Goal: Navigation & Orientation: Find specific page/section

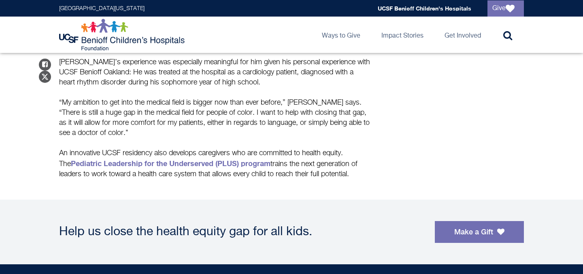
scroll to position [525, 0]
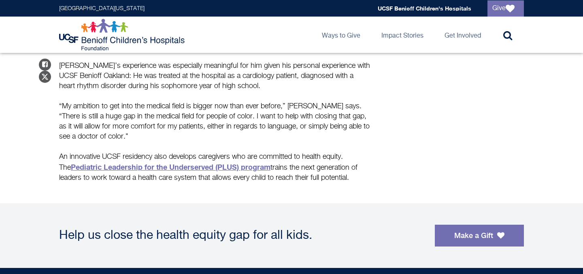
click at [144, 166] on strong "Pediatric Leadership for the Underserved (PLUS) program" at bounding box center [170, 167] width 199 height 9
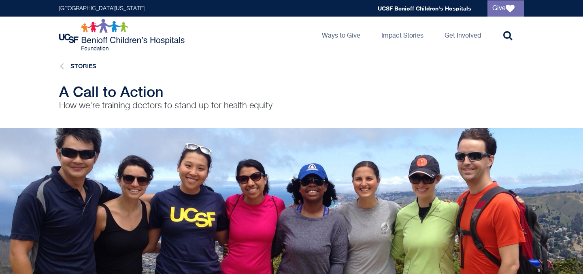
click at [65, 65] on li "Stories" at bounding box center [75, 66] width 41 height 11
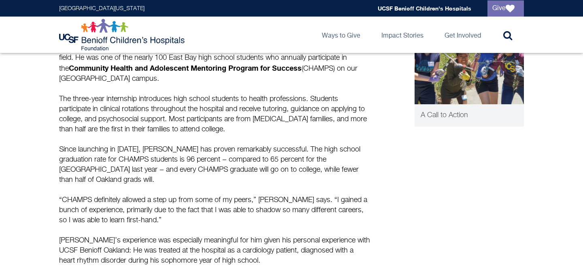
scroll to position [281, 0]
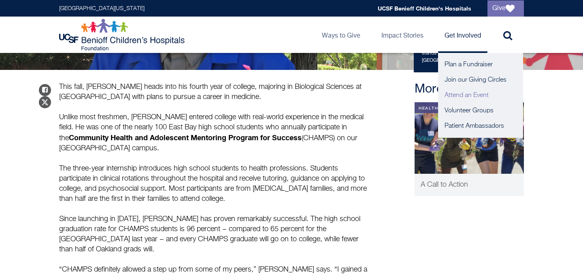
click at [471, 93] on link "Attend an Event" at bounding box center [480, 95] width 85 height 15
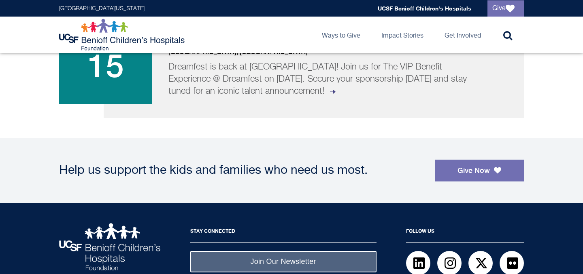
scroll to position [553, 0]
